Goal: Information Seeking & Learning: Learn about a topic

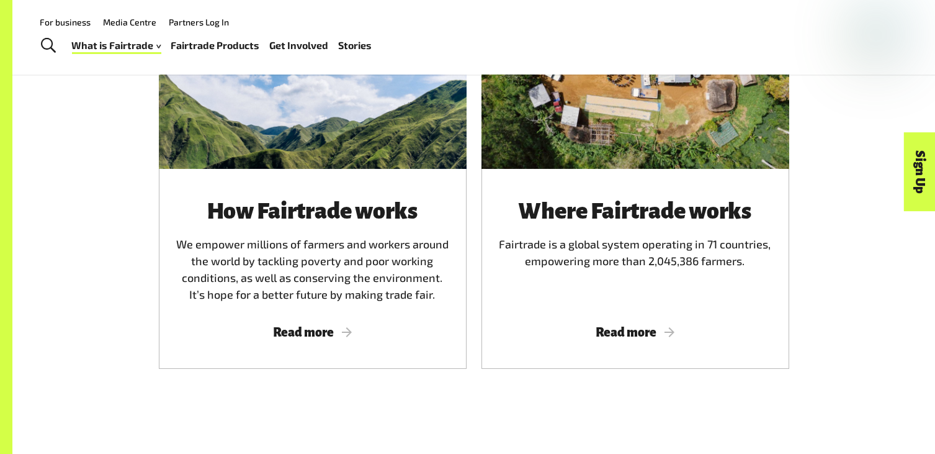
scroll to position [767, 0]
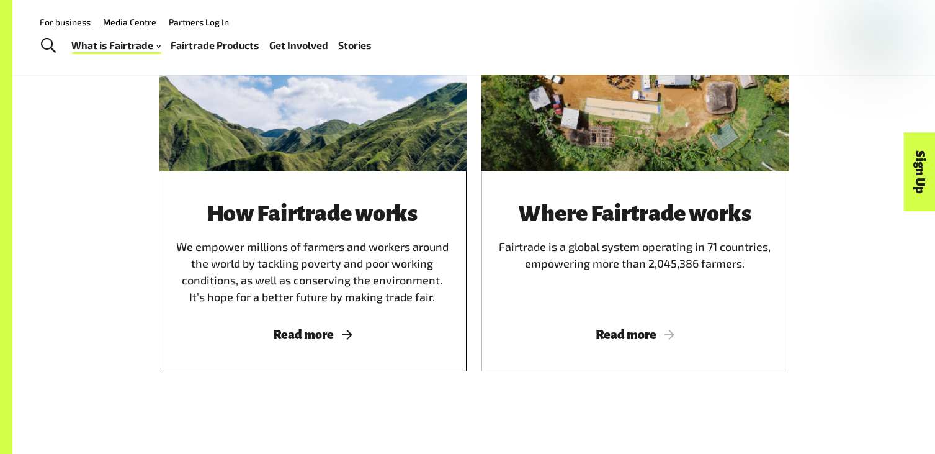
click at [304, 338] on span "Read more" at bounding box center [313, 335] width 278 height 14
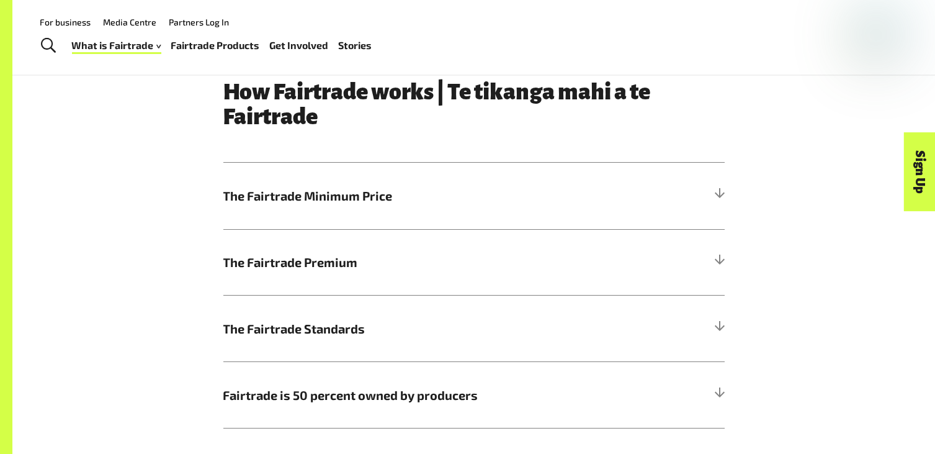
scroll to position [625, 0]
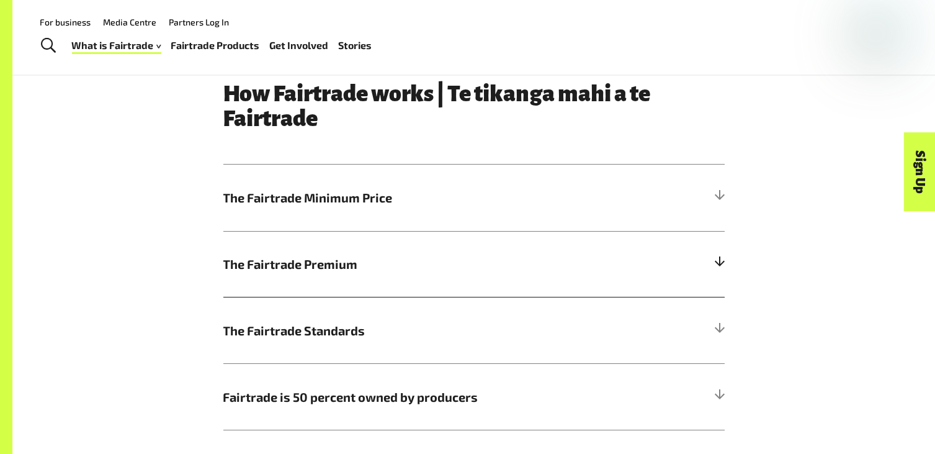
click at [308, 260] on span "The Fairtrade Premium" at bounding box center [411, 263] width 376 height 19
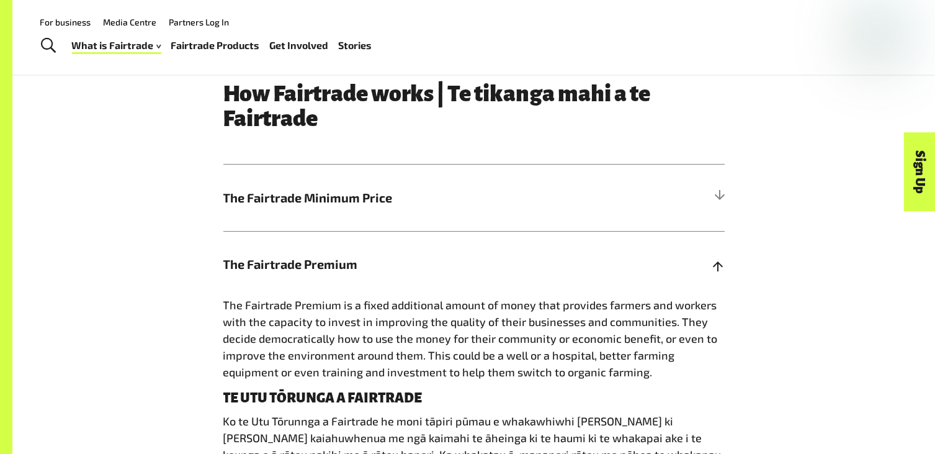
click at [308, 259] on span "The Fairtrade Premium" at bounding box center [411, 263] width 376 height 19
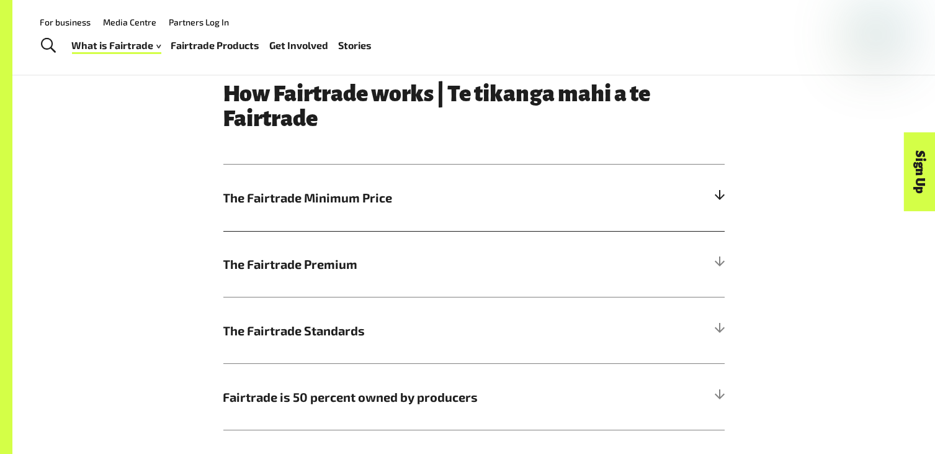
click at [311, 221] on h5 "The Fairtrade Minimum Price" at bounding box center [473, 197] width 501 height 66
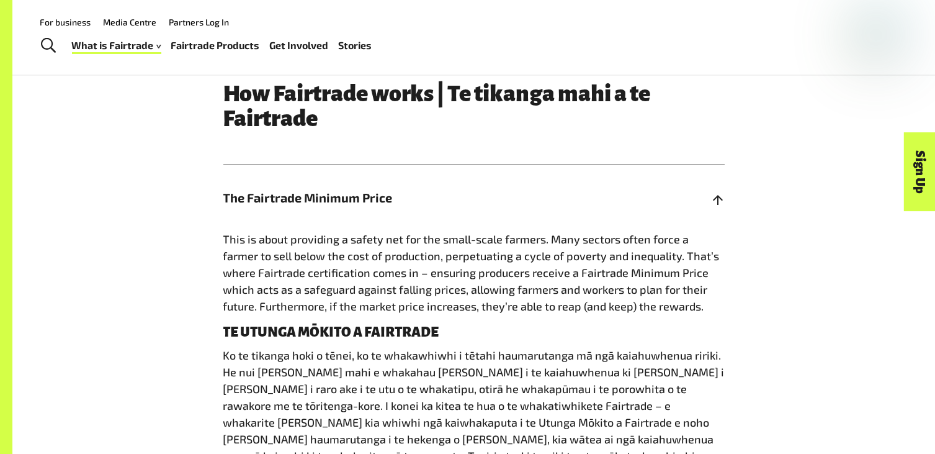
click at [311, 221] on h5 "The Fairtrade Minimum Price" at bounding box center [473, 197] width 501 height 66
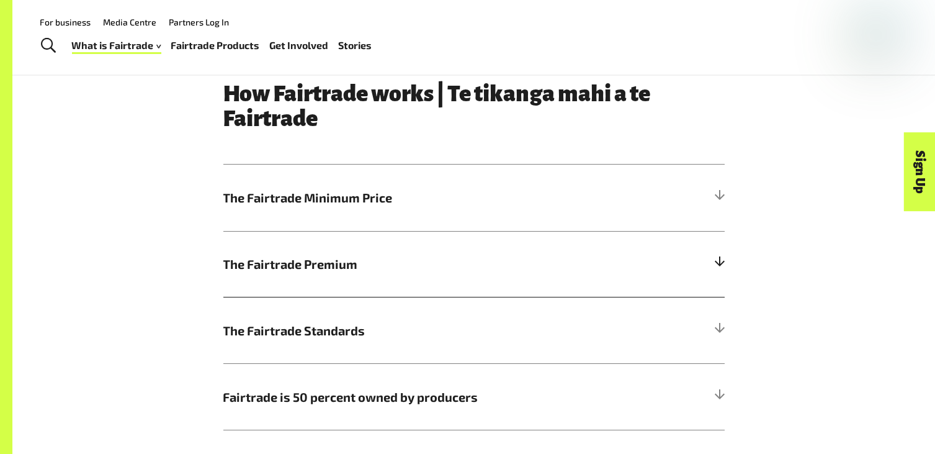
click at [312, 271] on span "The Fairtrade Premium" at bounding box center [411, 263] width 376 height 19
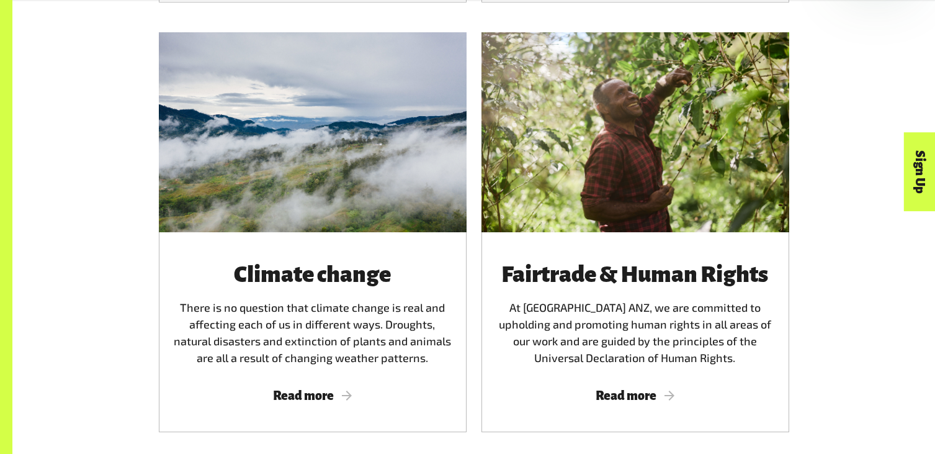
scroll to position [2479, 0]
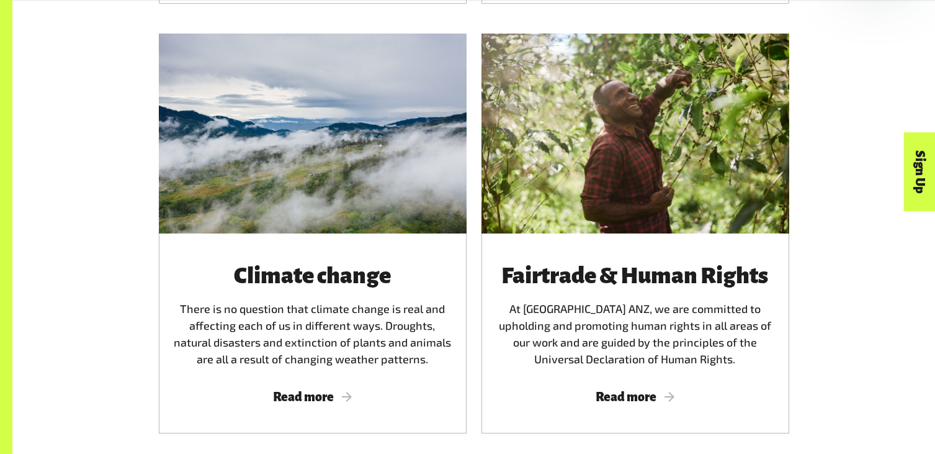
click at [312, 271] on h3 "Climate change" at bounding box center [313, 275] width 278 height 25
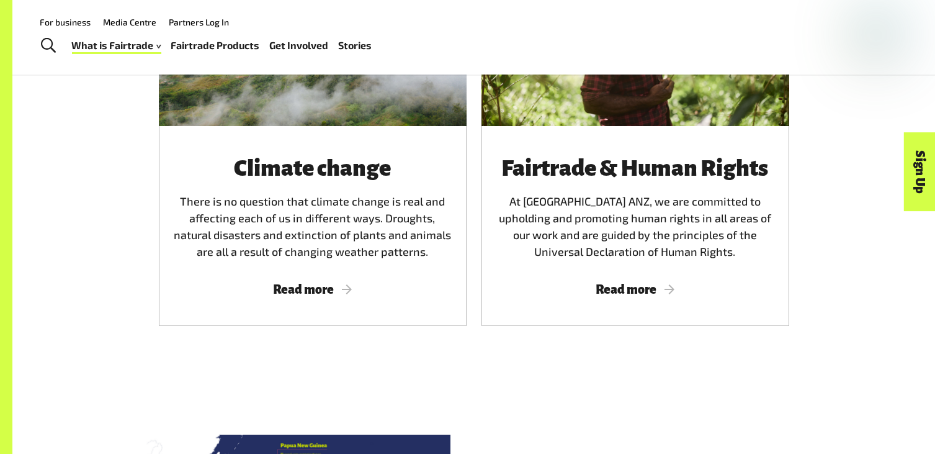
scroll to position [2340, 0]
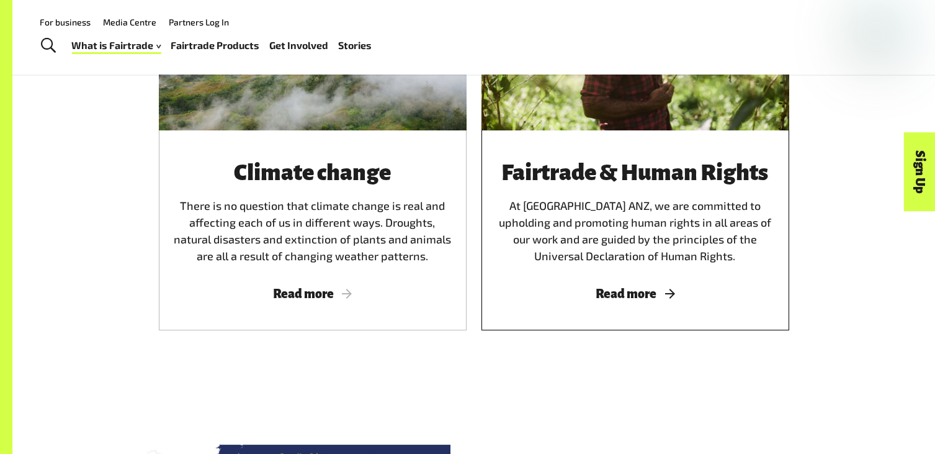
click at [568, 287] on span "Read more" at bounding box center [635, 294] width 278 height 14
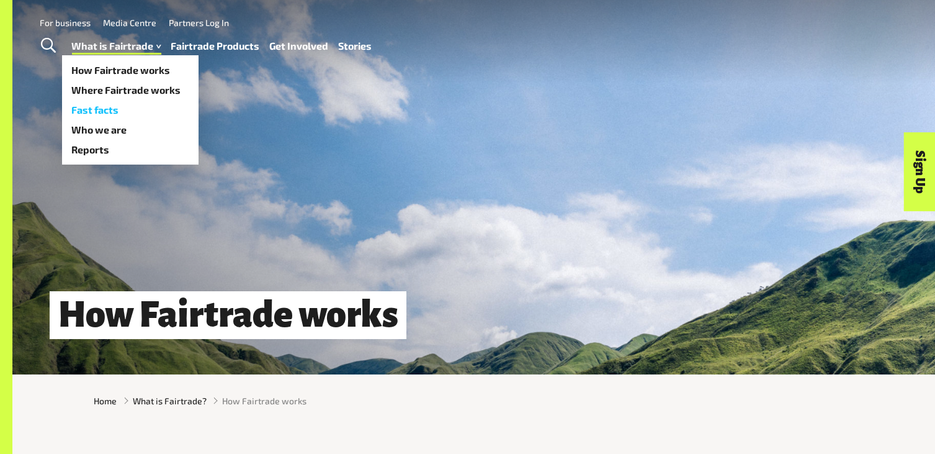
click at [127, 115] on link "Fast facts" at bounding box center [130, 110] width 137 height 20
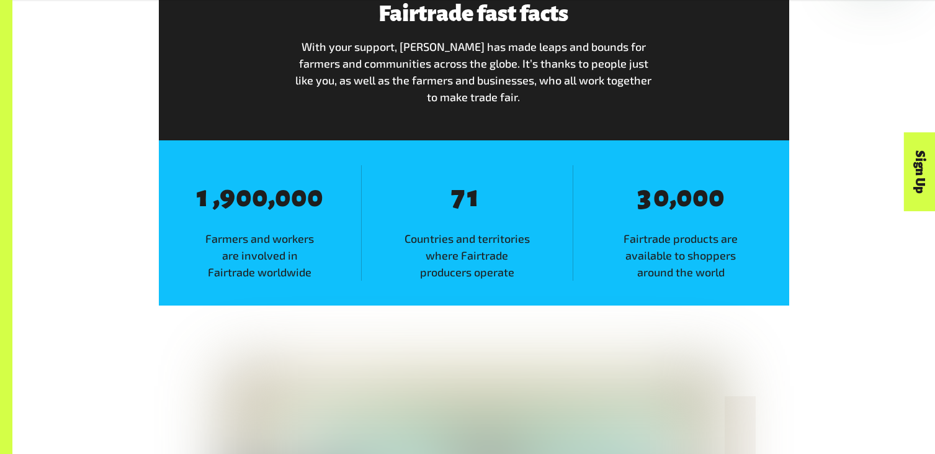
scroll to position [728, 0]
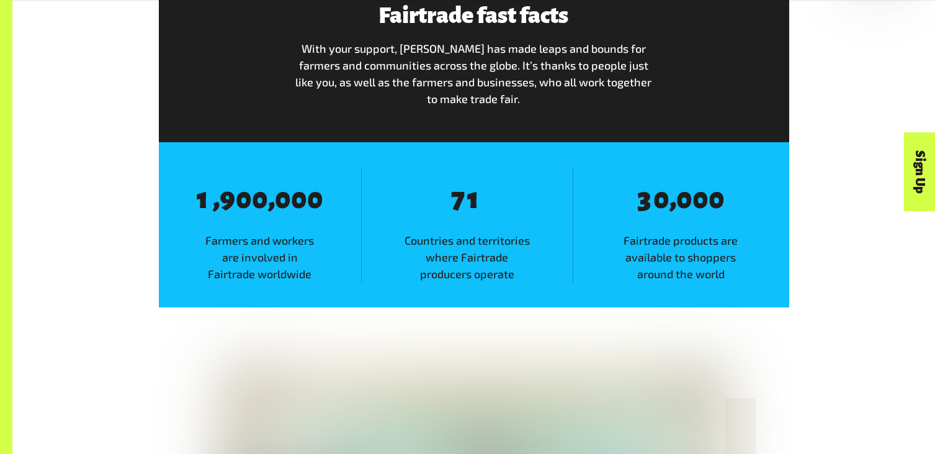
click at [723, 195] on span "0" at bounding box center [717, 198] width 16 height 31
